Goal: Information Seeking & Learning: Check status

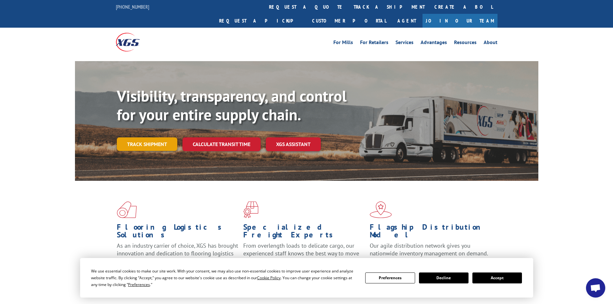
click at [152, 137] on link "Track shipment" at bounding box center [147, 144] width 61 height 14
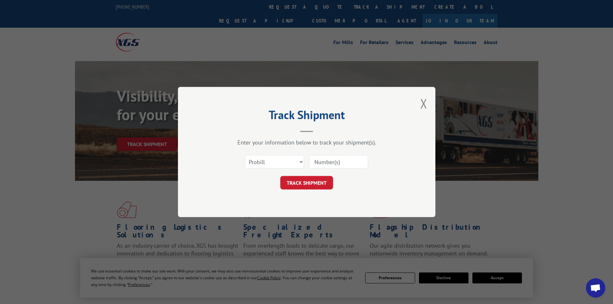
click at [322, 160] on input at bounding box center [338, 162] width 59 height 14
paste input "18124304"
type input "18124304"
click at [311, 192] on div "Track Shipment Enter your information below to track your shipment(s). Select c…" at bounding box center [306, 152] width 257 height 130
drag, startPoint x: 295, startPoint y: 164, endPoint x: 290, endPoint y: 167, distance: 5.8
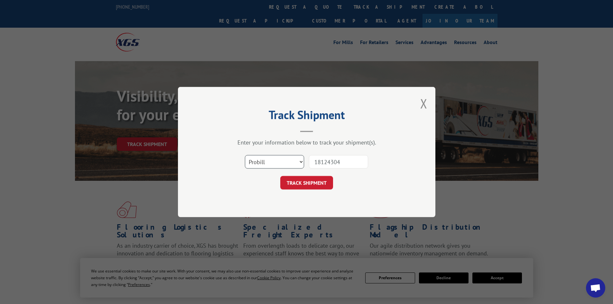
click at [295, 164] on select "Select category... Probill BOL PO" at bounding box center [274, 162] width 59 height 14
select select "bol"
click at [245, 155] on select "Select category... Probill BOL PO" at bounding box center [274, 162] width 59 height 14
click at [302, 186] on button "TRACK SHIPMENT" at bounding box center [306, 183] width 53 height 14
